Goal: Communication & Community: Answer question/provide support

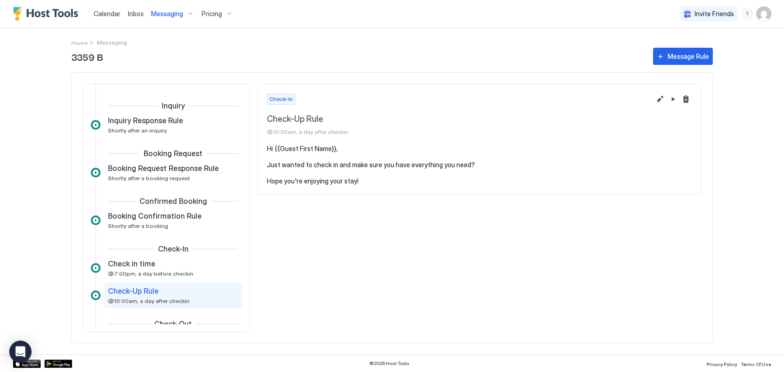
click at [109, 6] on div "Calendar" at bounding box center [107, 13] width 34 height 17
click at [107, 10] on span "Calendar" at bounding box center [107, 14] width 27 height 8
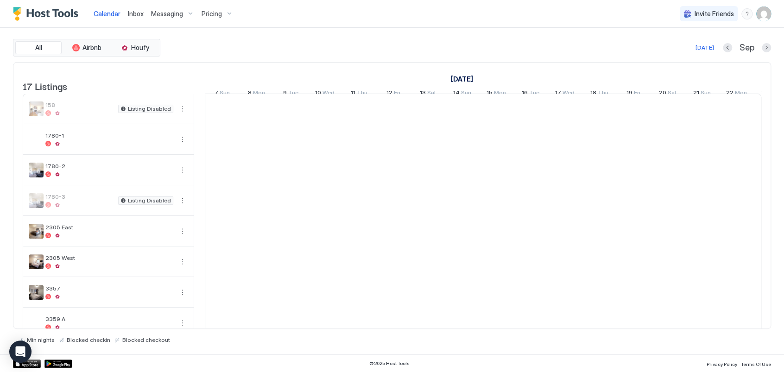
scroll to position [0, 515]
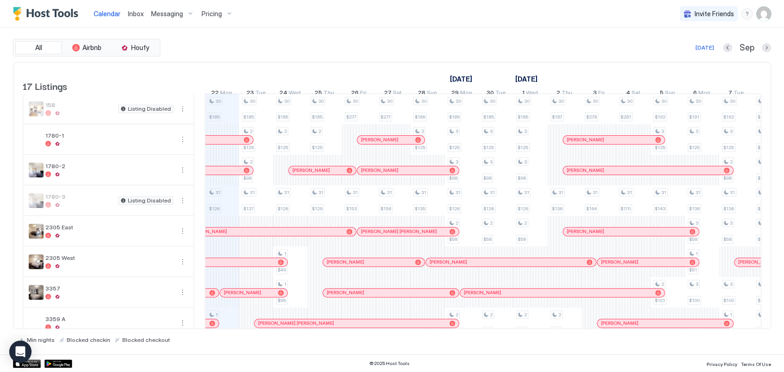
click at [178, 14] on span "Messaging" at bounding box center [167, 14] width 32 height 8
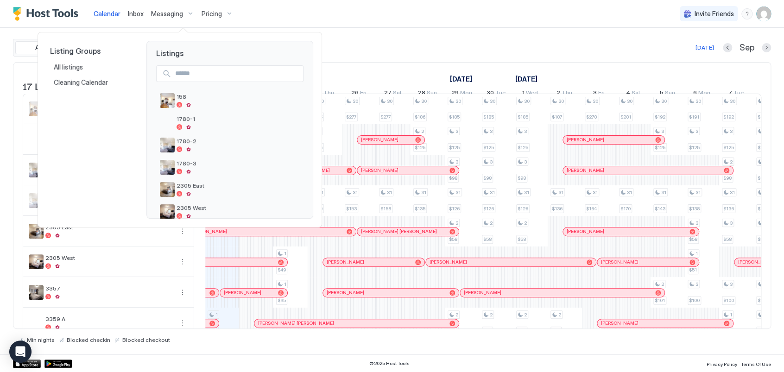
click at [143, 16] on div at bounding box center [392, 186] width 784 height 372
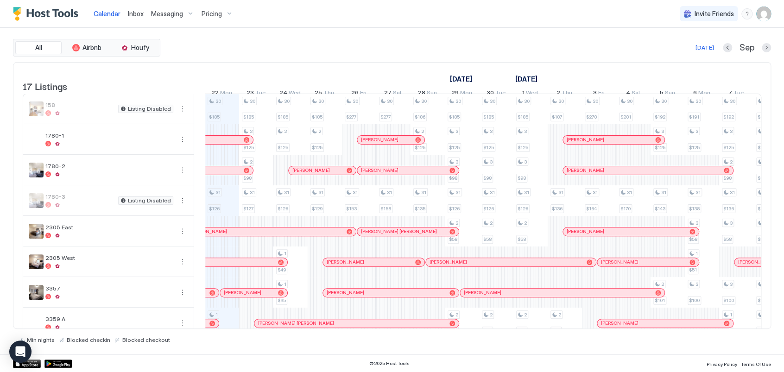
click at [143, 11] on span "Inbox" at bounding box center [136, 14] width 16 height 8
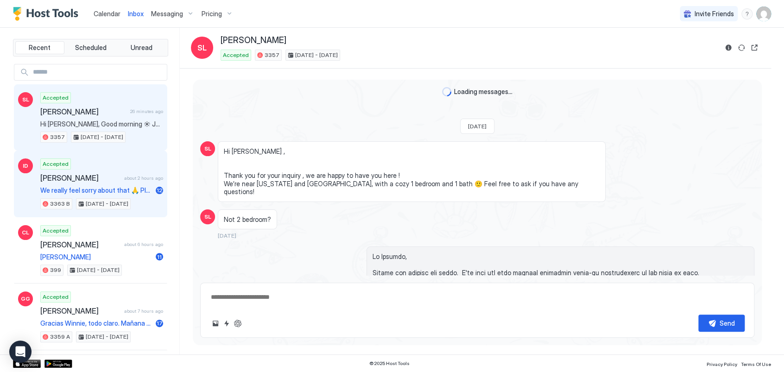
scroll to position [1308, 0]
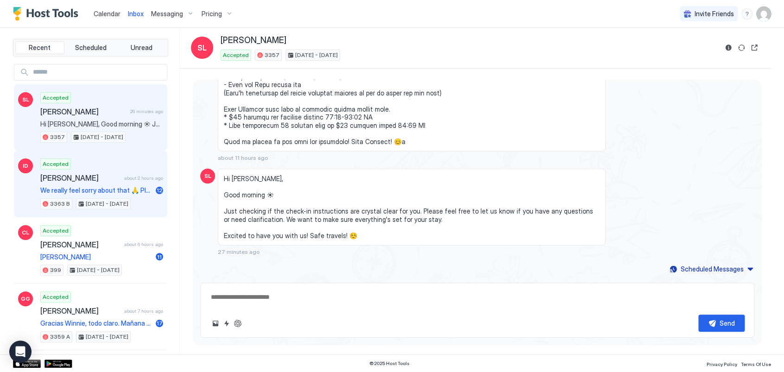
click at [146, 169] on div "Accepted [PERSON_NAME] Djalem about 2 hours ago We really feel sorry about that…" at bounding box center [101, 183] width 123 height 51
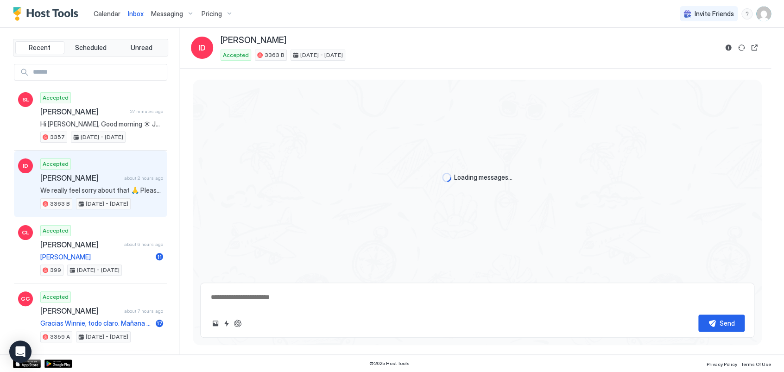
scroll to position [1580, 0]
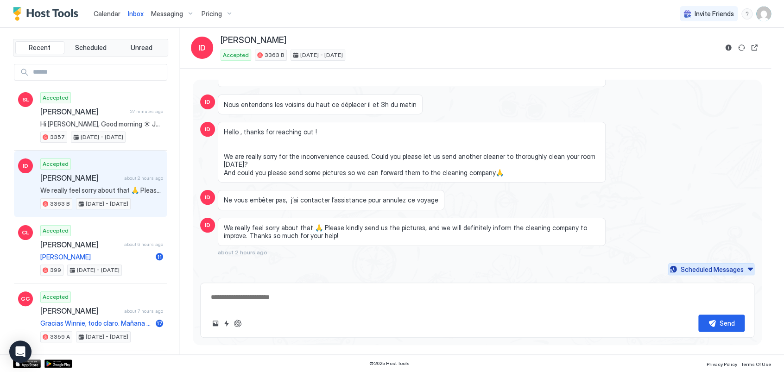
click at [718, 271] on div "Scheduled Messages" at bounding box center [711, 270] width 63 height 10
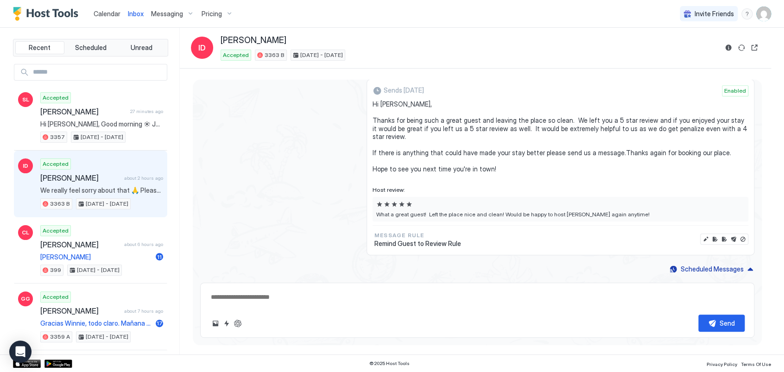
scroll to position [2209, 0]
click at [729, 93] on span "Enabled" at bounding box center [735, 91] width 22 height 8
click at [738, 244] on button "Disable message & review" at bounding box center [742, 238] width 9 height 9
click at [285, 163] on div "Disabled Hi [PERSON_NAME], Thanks for being such a great guest and leaving the …" at bounding box center [477, 167] width 554 height 176
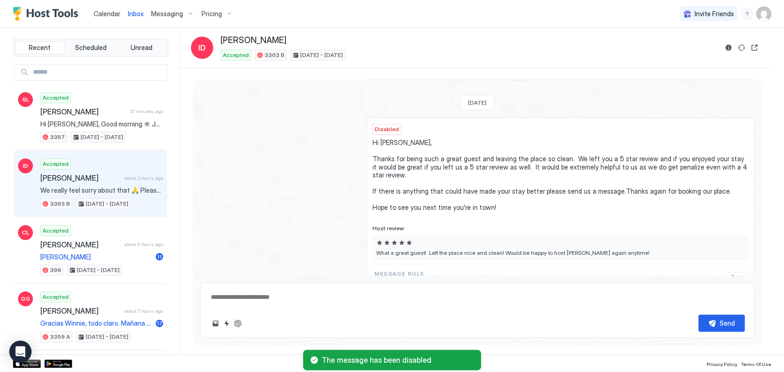
scroll to position [2133, 0]
